Goal: Task Accomplishment & Management: Manage account settings

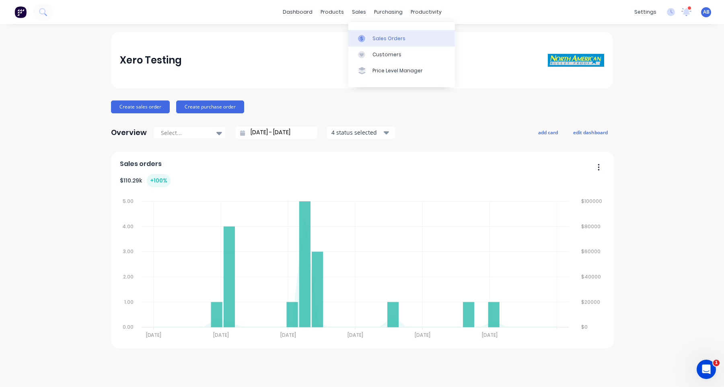
click at [379, 37] on div "Sales Orders" at bounding box center [388, 38] width 33 height 7
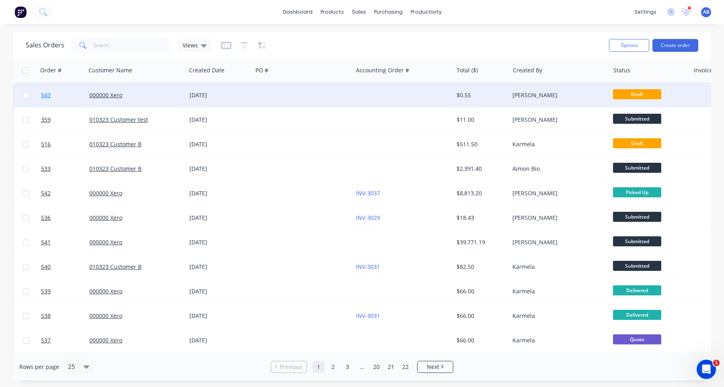
click at [46, 95] on span "543" at bounding box center [46, 95] width 10 height 8
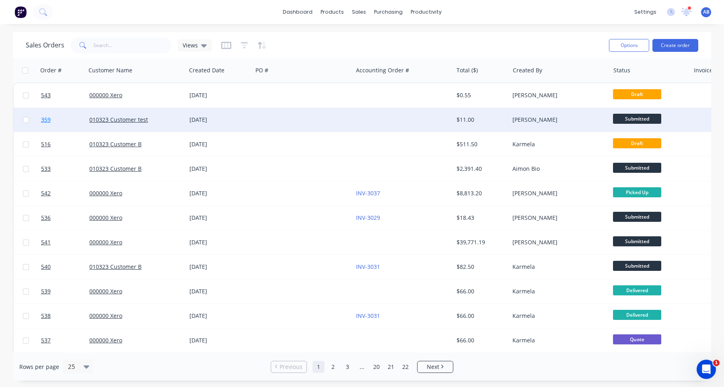
click at [48, 125] on link "359" at bounding box center [65, 120] width 48 height 24
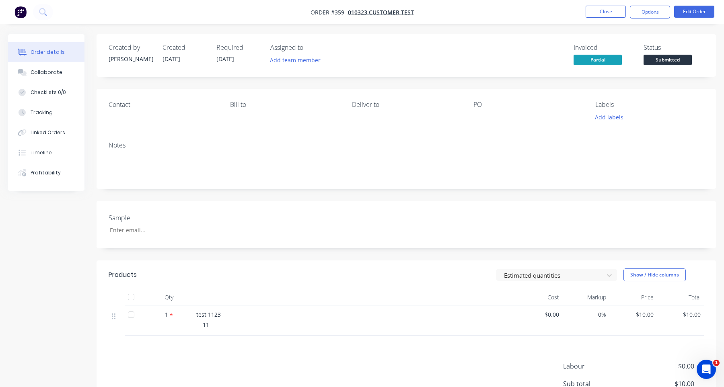
scroll to position [92, 0]
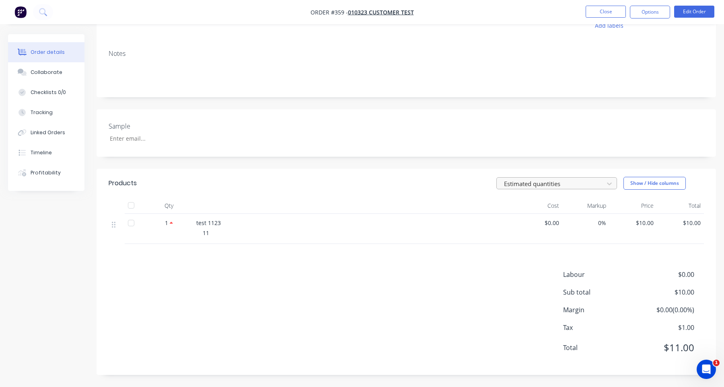
click at [559, 187] on div at bounding box center [551, 183] width 96 height 10
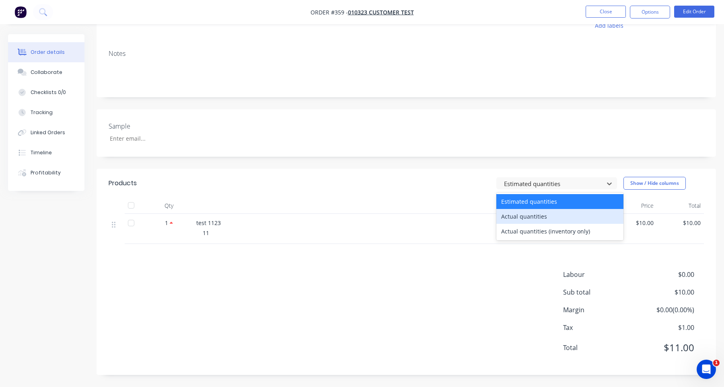
click at [543, 213] on div "Actual quantities" at bounding box center [559, 216] width 127 height 15
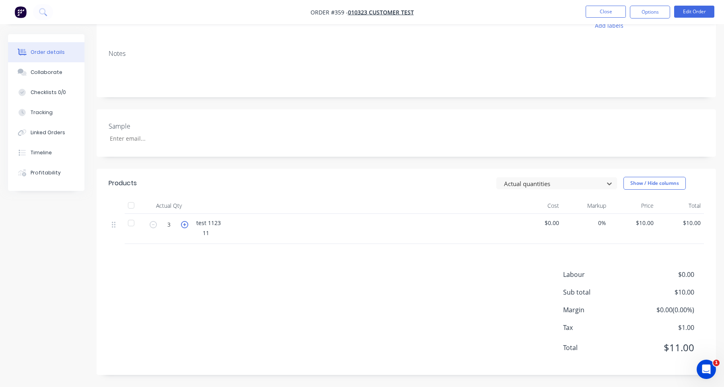
click at [182, 221] on icon "button" at bounding box center [184, 224] width 7 height 7
click at [153, 224] on icon "button" at bounding box center [153, 224] width 7 height 7
click at [573, 181] on div at bounding box center [551, 183] width 96 height 10
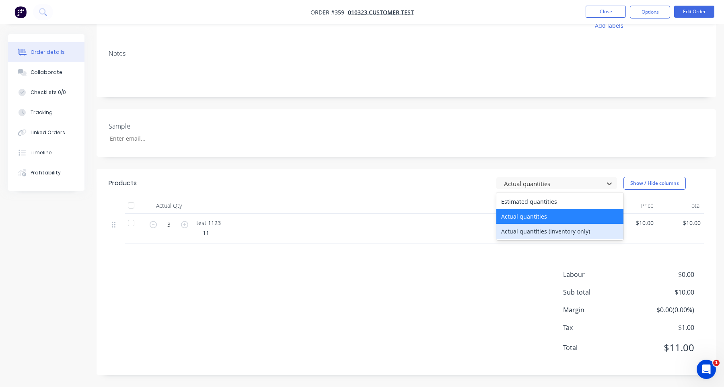
click at [561, 229] on div "Actual quantities (inventory only)" at bounding box center [559, 231] width 127 height 15
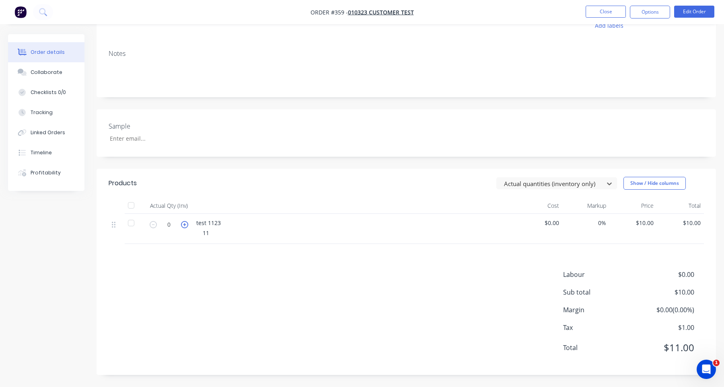
click at [186, 228] on icon "button" at bounding box center [184, 224] width 7 height 7
click at [153, 225] on icon "button" at bounding box center [153, 224] width 7 height 7
click at [183, 221] on icon "button" at bounding box center [184, 224] width 7 height 7
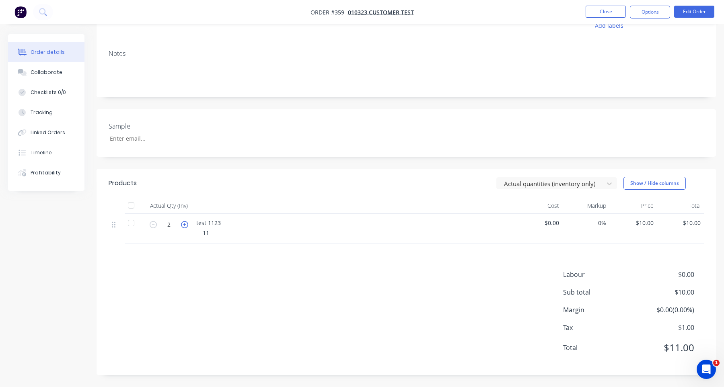
type input "3"
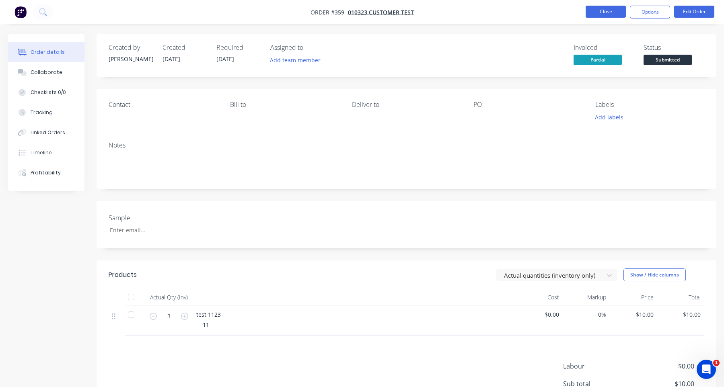
click at [607, 8] on button "Close" at bounding box center [605, 12] width 40 height 12
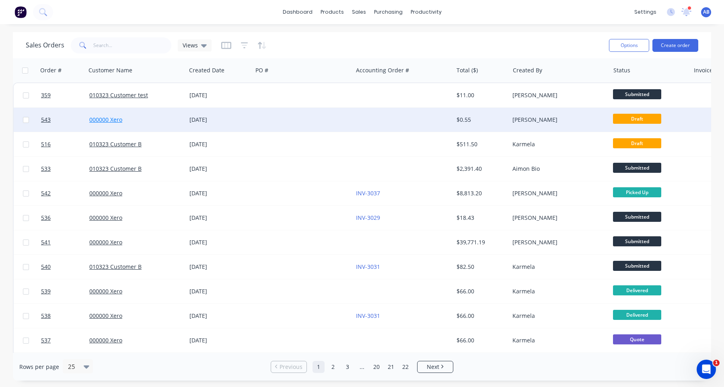
click at [109, 123] on link "000000 Xero" at bounding box center [105, 120] width 33 height 8
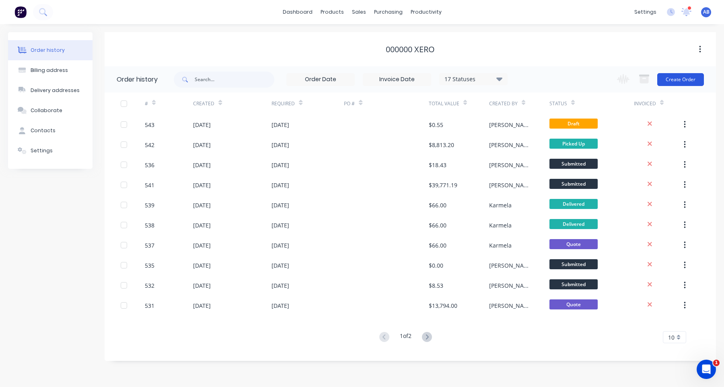
click at [684, 81] on button "Create Order" at bounding box center [680, 79] width 47 height 13
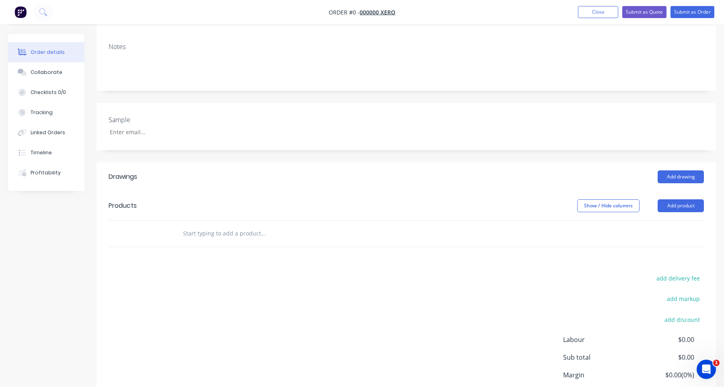
scroll to position [185, 0]
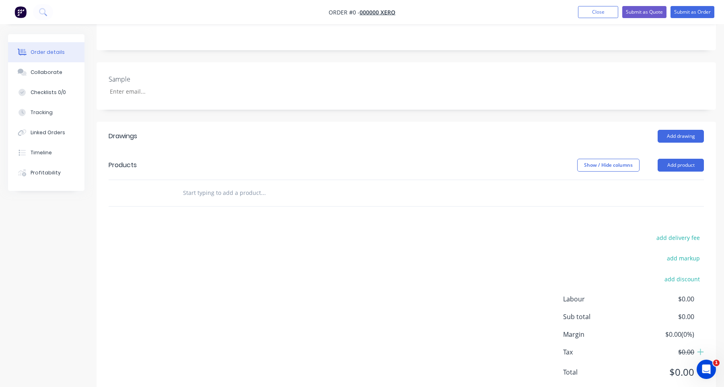
click at [693, 151] on header "Products Show / Hide columns Add product" at bounding box center [405, 165] width 619 height 29
drag, startPoint x: 691, startPoint y: 142, endPoint x: 618, endPoint y: 200, distance: 93.3
click at [691, 159] on button "Add product" at bounding box center [680, 165] width 46 height 13
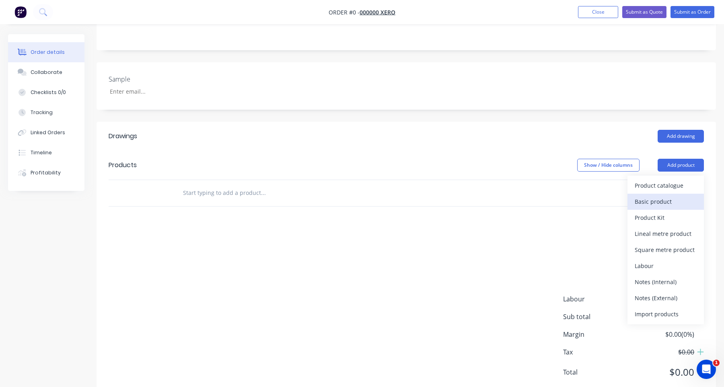
click at [673, 196] on div "Basic product" at bounding box center [665, 202] width 62 height 12
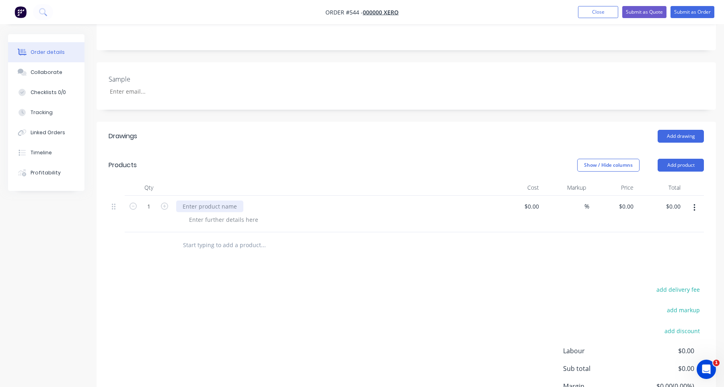
click at [222, 201] on div at bounding box center [209, 207] width 67 height 12
click at [226, 214] on div at bounding box center [224, 220] width 82 height 12
click at [696, 12] on button "Submit as Order" at bounding box center [692, 12] width 44 height 12
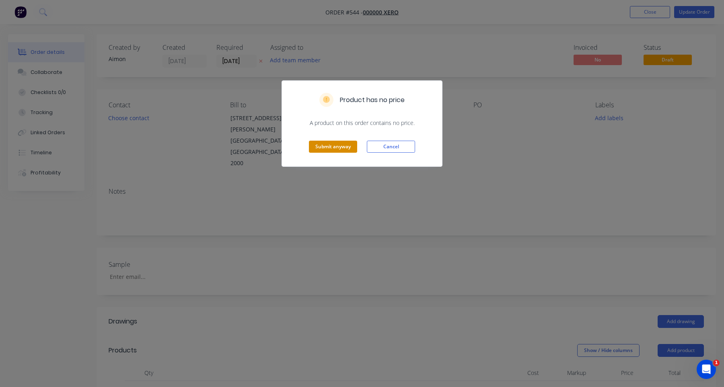
click at [327, 147] on button "Submit anyway" at bounding box center [333, 147] width 48 height 12
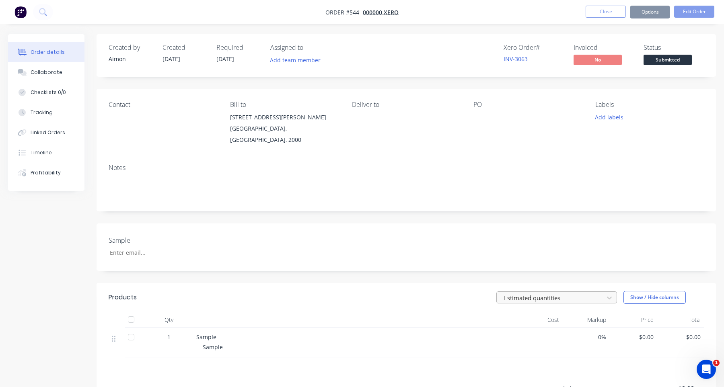
click at [543, 293] on div at bounding box center [551, 298] width 96 height 10
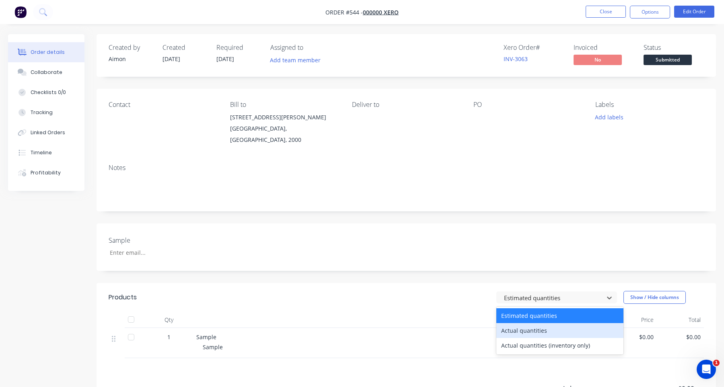
click at [536, 323] on div "Actual quantities" at bounding box center [559, 330] width 127 height 15
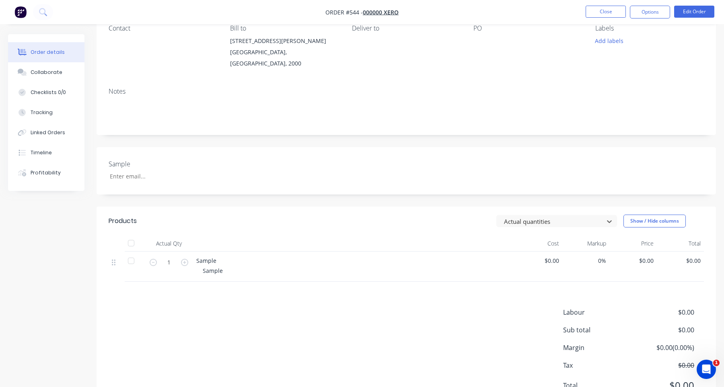
scroll to position [106, 0]
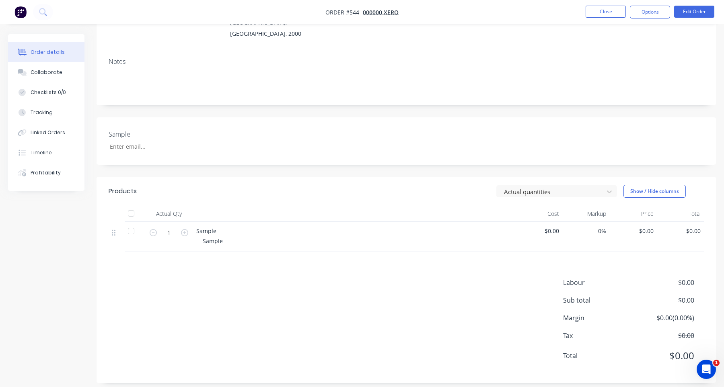
click at [584, 177] on header "Products Actual quantities Show / Hide columns" at bounding box center [405, 191] width 619 height 29
click at [584, 187] on div at bounding box center [551, 192] width 96 height 10
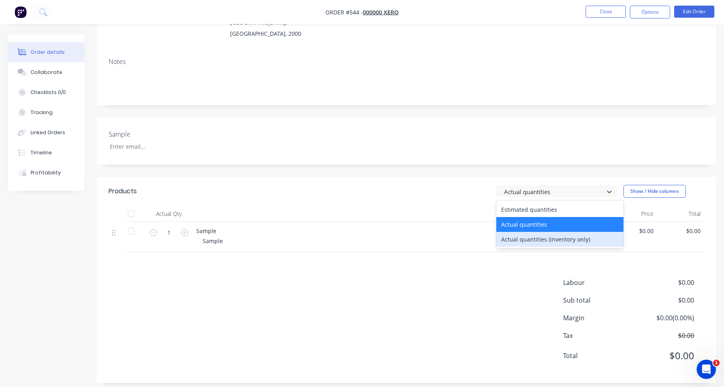
click at [550, 232] on div "Actual quantities (inventory only)" at bounding box center [559, 239] width 127 height 15
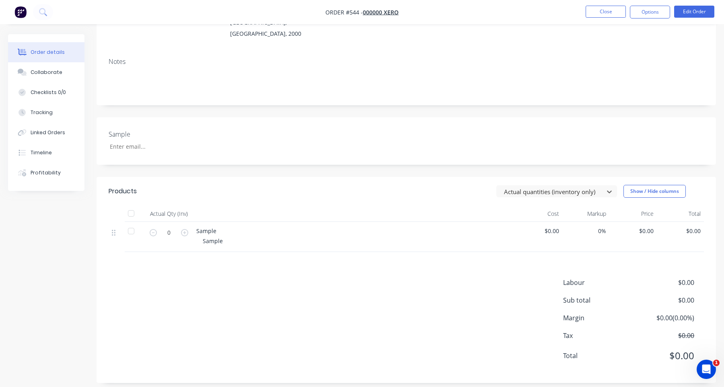
drag, startPoint x: 187, startPoint y: 225, endPoint x: 187, endPoint y: 230, distance: 4.4
click at [187, 229] on icon "button" at bounding box center [184, 232] width 7 height 7
click at [185, 230] on div "1" at bounding box center [169, 237] width 48 height 30
click at [185, 229] on icon "button" at bounding box center [184, 232] width 7 height 7
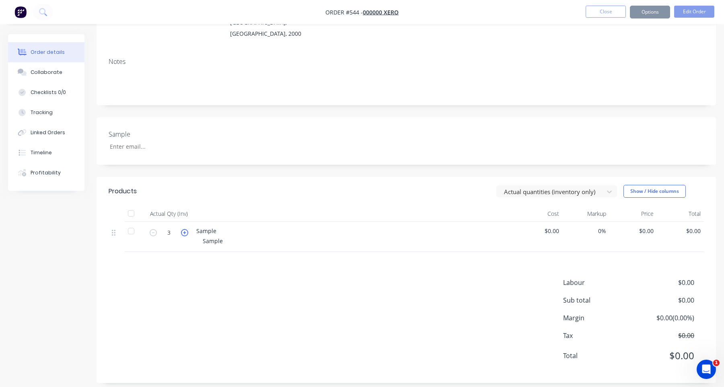
click at [185, 229] on icon "button" at bounding box center [184, 232] width 7 height 7
type input "5"
click at [609, 12] on button "Close" at bounding box center [605, 12] width 40 height 12
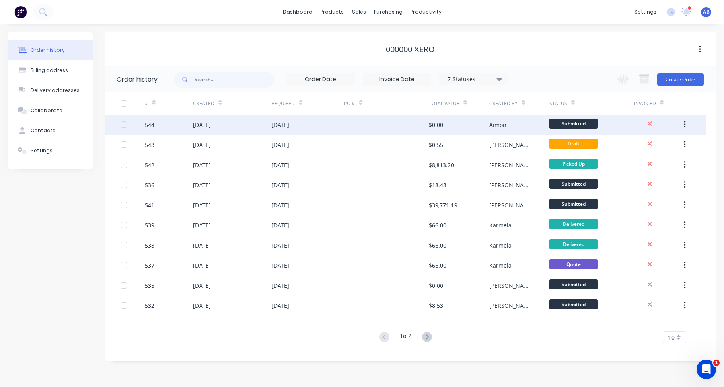
click at [201, 130] on div "[DATE]" at bounding box center [232, 125] width 78 height 20
